Goal: Find specific page/section: Find specific page/section

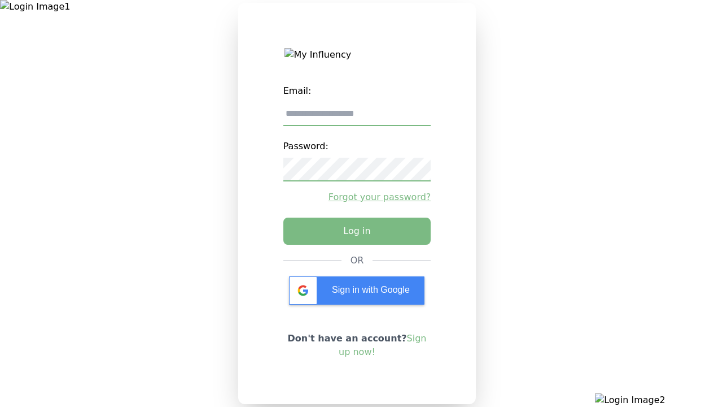
click at [357, 118] on input "email" at bounding box center [357, 114] width 148 height 24
type input "**********"
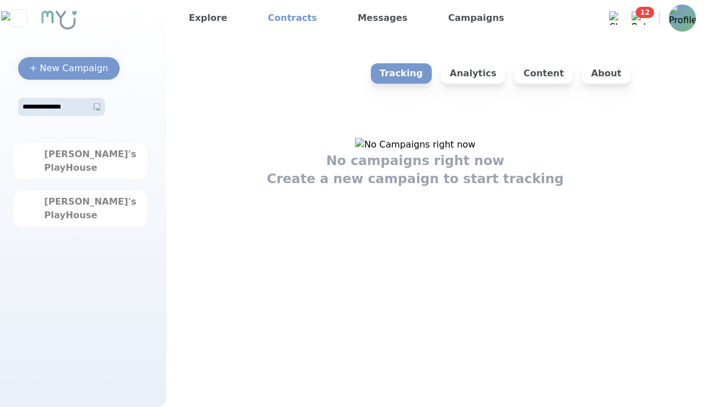
click at [284, 18] on link "Contracts" at bounding box center [293, 18] width 58 height 18
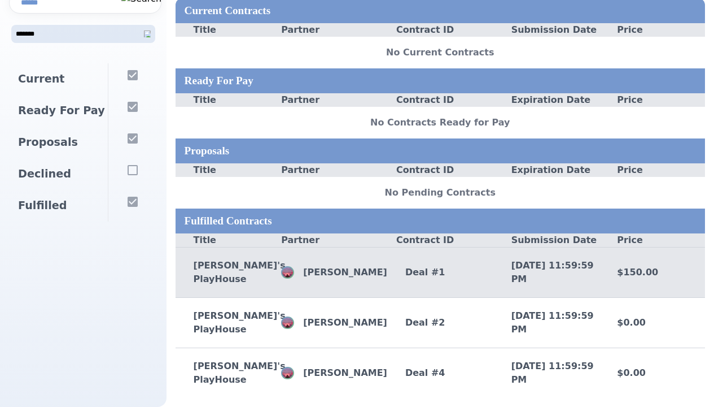
scroll to position [60, 0]
